Goal: Task Accomplishment & Management: Use online tool/utility

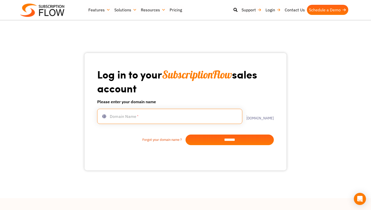
click at [147, 113] on input "text" at bounding box center [169, 116] width 145 height 15
type input "**********"
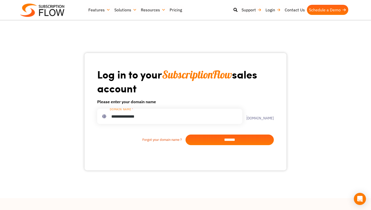
click at [215, 141] on input "*******" at bounding box center [229, 139] width 88 height 11
